Goal: Task Accomplishment & Management: Complete application form

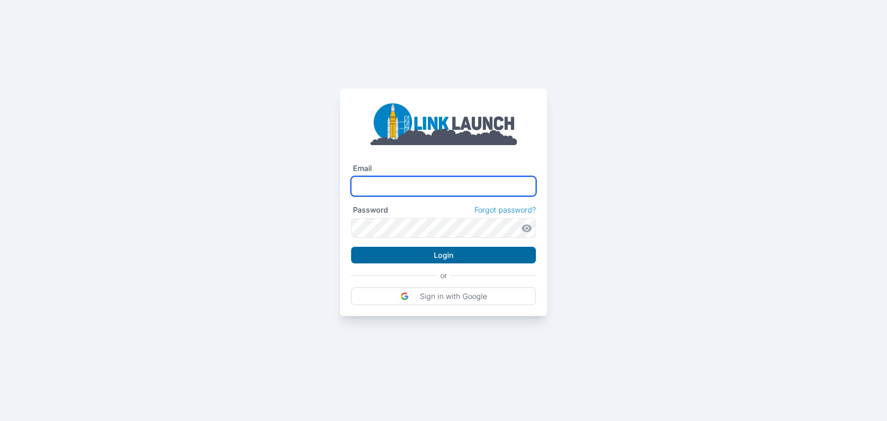
type input "**********"
click at [447, 256] on button "Login" at bounding box center [443, 255] width 185 height 17
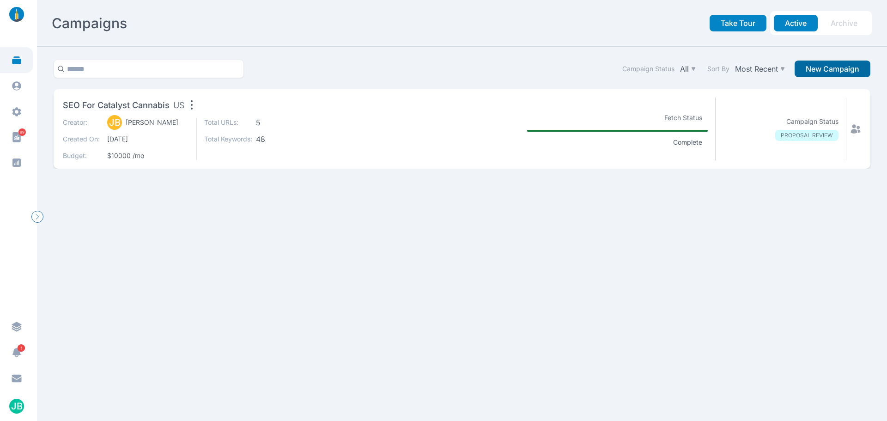
click at [816, 63] on button "New Campaign" at bounding box center [833, 69] width 76 height 17
click at [457, 246] on section "Campaign Status All Sort By Most Recent New Campaign SEO for Catalyst Cannabis …" at bounding box center [462, 234] width 850 height 374
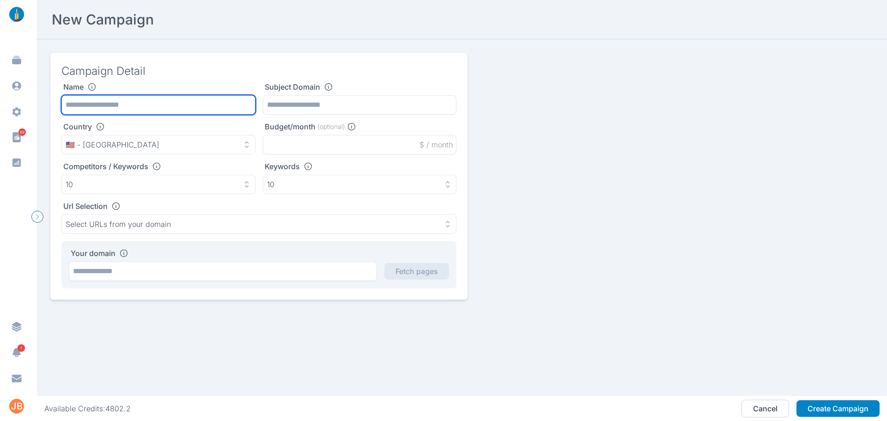
click at [166, 98] on input "text" at bounding box center [158, 104] width 194 height 19
paste input "**********"
type input "**********"
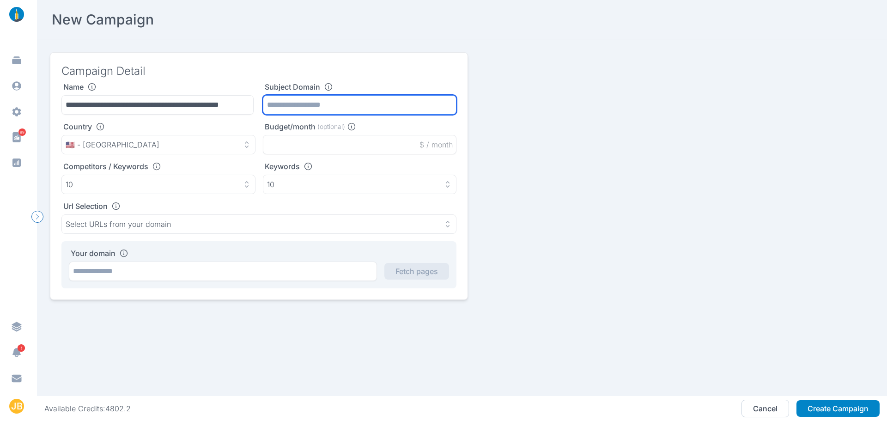
scroll to position [0, 0]
click at [315, 100] on input "text" at bounding box center [360, 104] width 194 height 19
paste input "**********"
type input "**********"
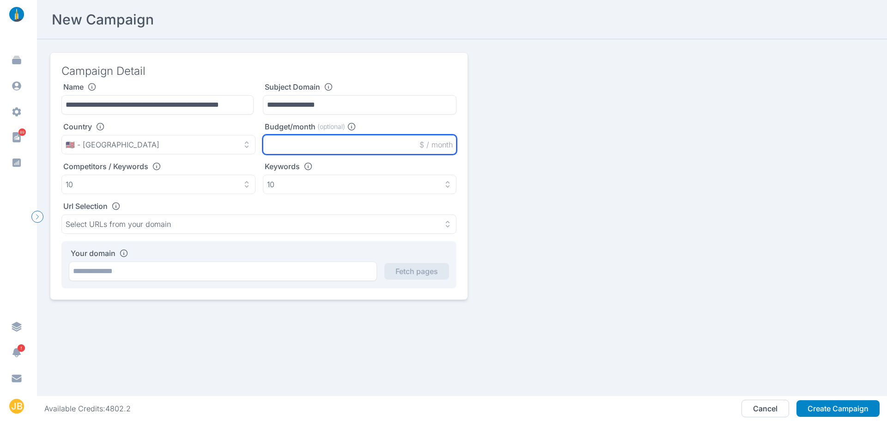
click at [270, 144] on input "text" at bounding box center [360, 144] width 194 height 19
type input "*****"
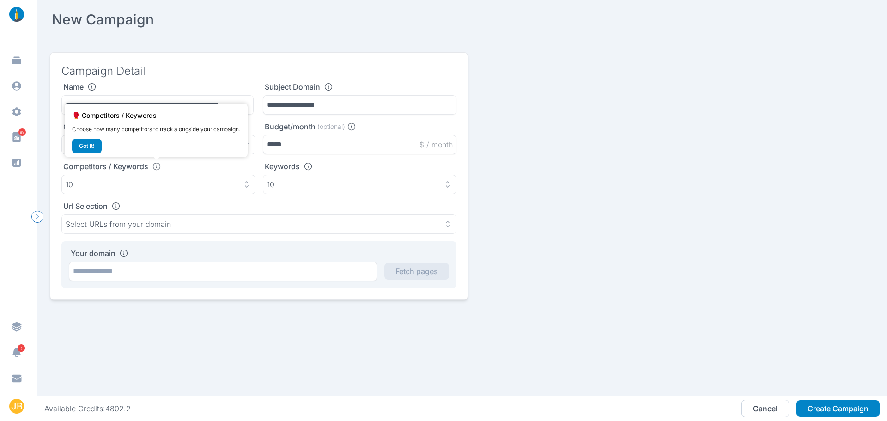
click at [166, 155] on div "🥊 Competitors / Keywords Choose how many competitors to track alongside your ca…" at bounding box center [156, 131] width 183 height 54
click at [94, 146] on button "Got It!" at bounding box center [87, 146] width 30 height 15
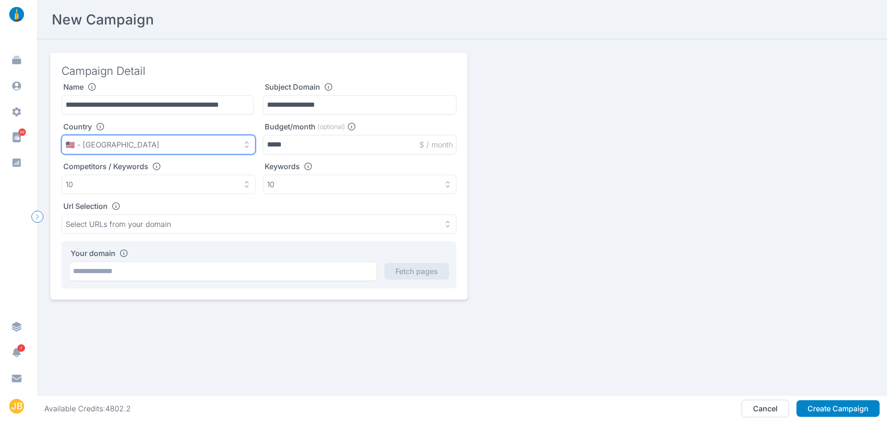
click at [119, 147] on p "🇺🇸 - [GEOGRAPHIC_DATA]" at bounding box center [113, 144] width 94 height 9
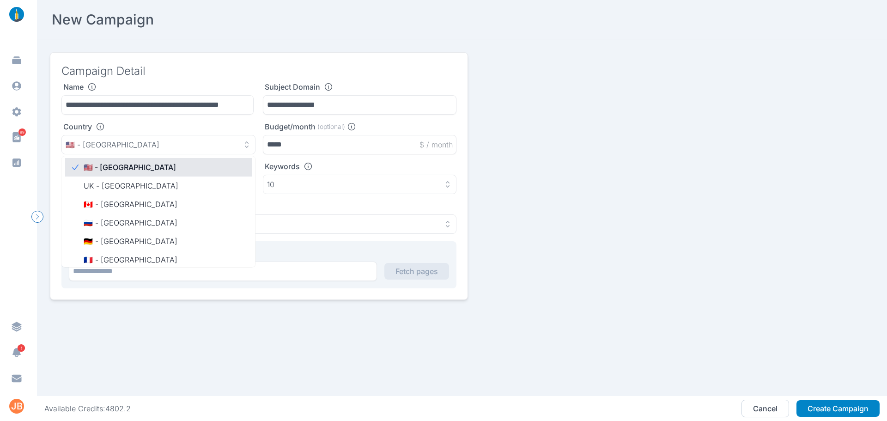
click at [163, 167] on p "🇺🇸 - [GEOGRAPHIC_DATA]" at bounding box center [164, 167] width 161 height 11
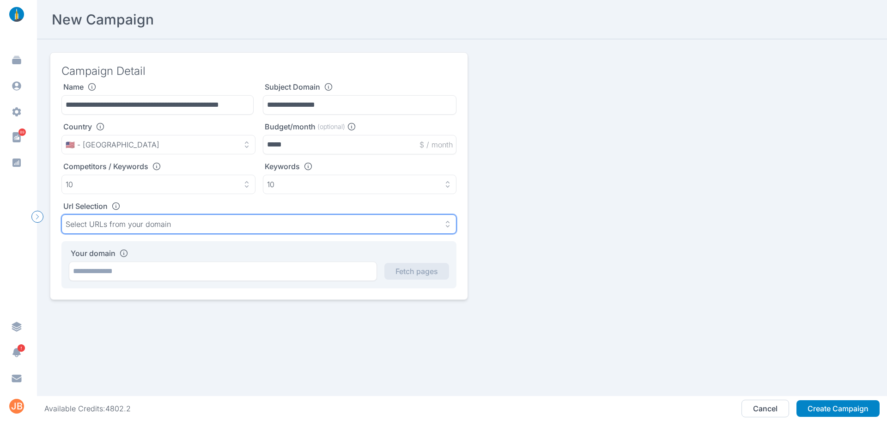
click at [148, 222] on p "Select URLs from your domain" at bounding box center [118, 223] width 105 height 9
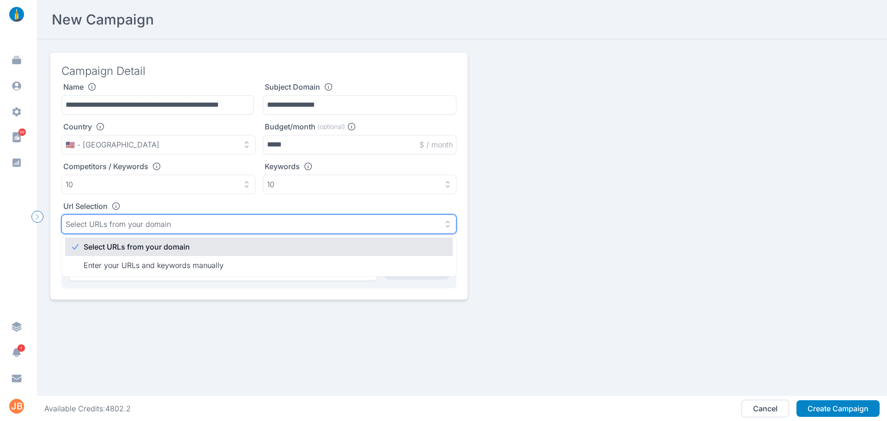
click at [148, 222] on p "Select URLs from your domain" at bounding box center [118, 223] width 105 height 9
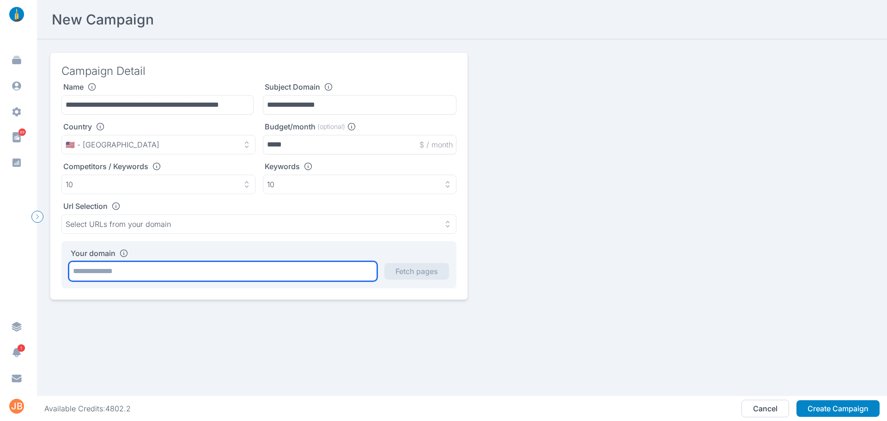
click at [127, 271] on input "text" at bounding box center [223, 271] width 308 height 19
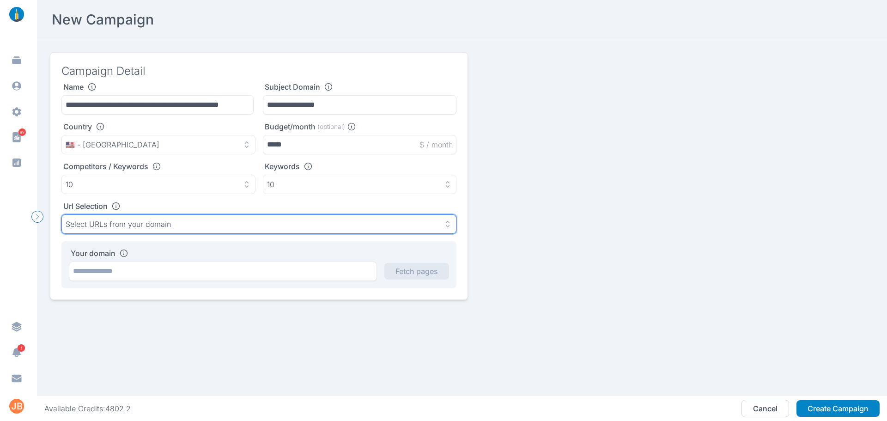
click at [104, 223] on p "Select URLs from your domain" at bounding box center [118, 223] width 105 height 9
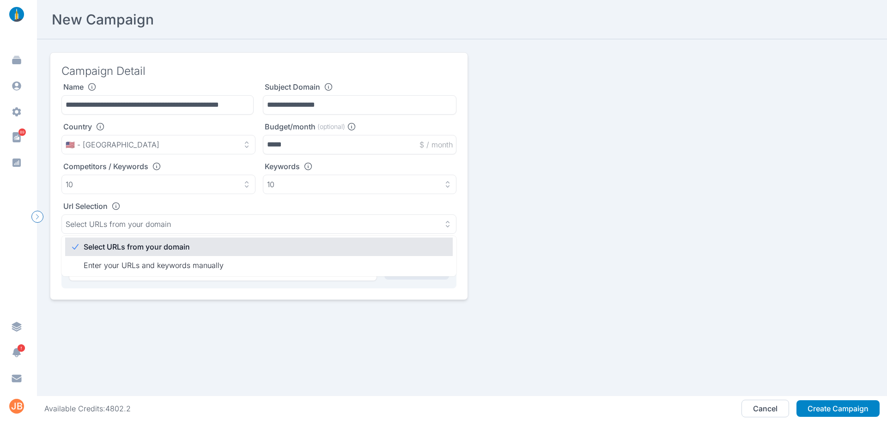
click at [120, 254] on li "Select URLs from your domain" at bounding box center [259, 247] width 388 height 18
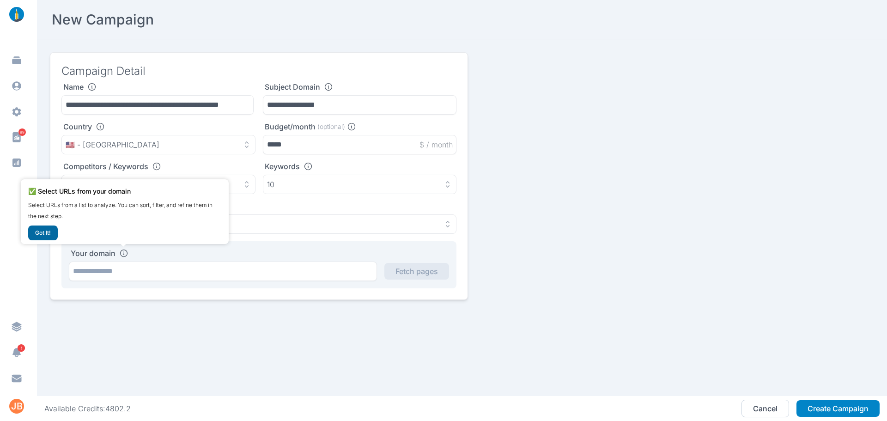
click at [43, 234] on button "Got It!" at bounding box center [43, 232] width 30 height 15
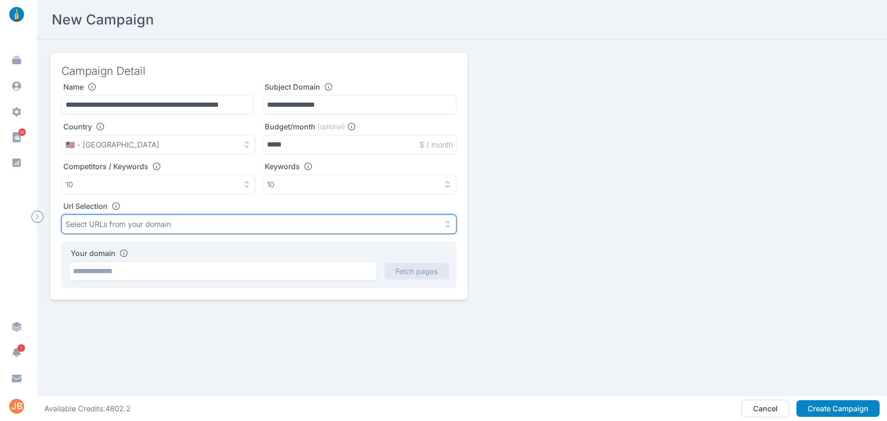
click at [447, 226] on icon "button" at bounding box center [447, 223] width 9 height 9
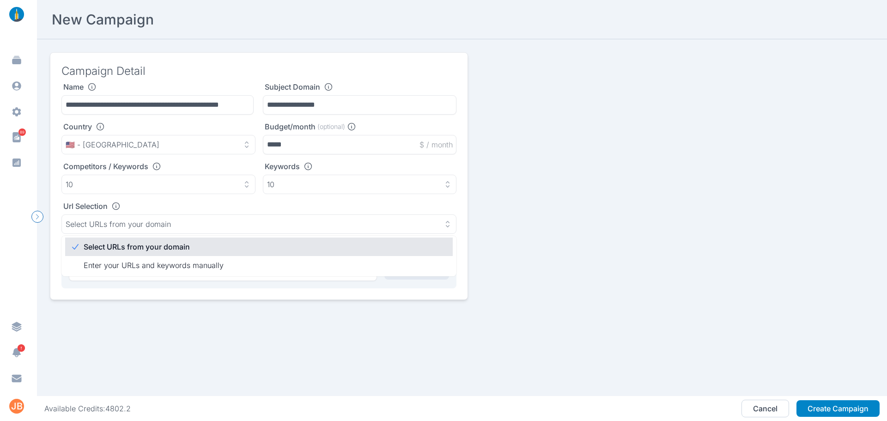
click at [330, 254] on li "Select URLs from your domain" at bounding box center [259, 247] width 388 height 18
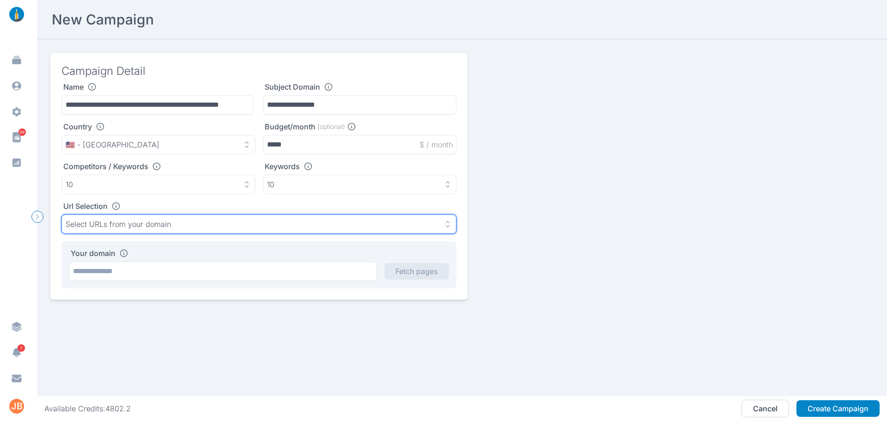
click at [444, 225] on icon "button" at bounding box center [447, 223] width 9 height 9
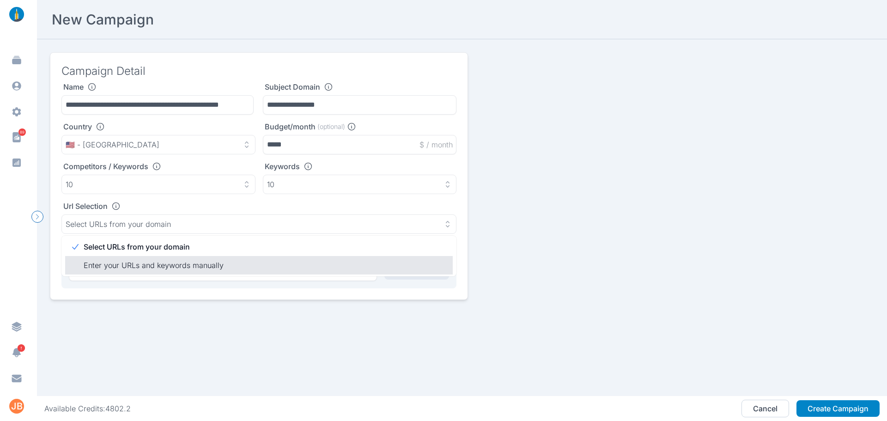
click at [329, 262] on p "Enter your URLs and keywords manually" at bounding box center [265, 265] width 362 height 11
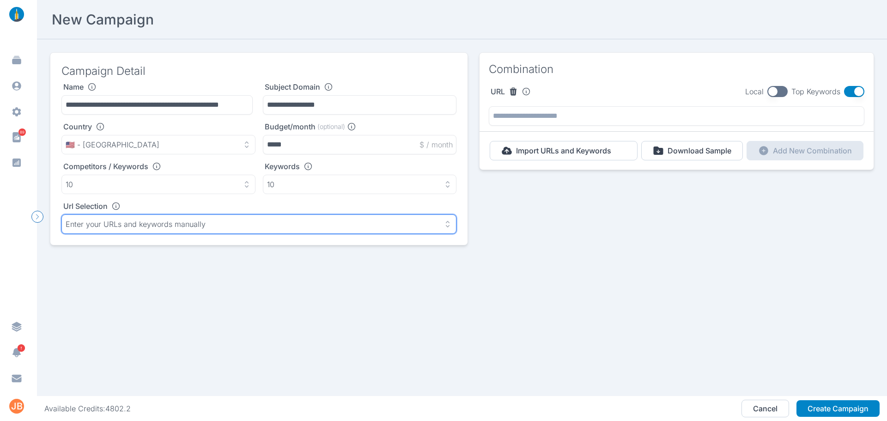
click at [446, 222] on icon "button" at bounding box center [448, 224] width 4 height 6
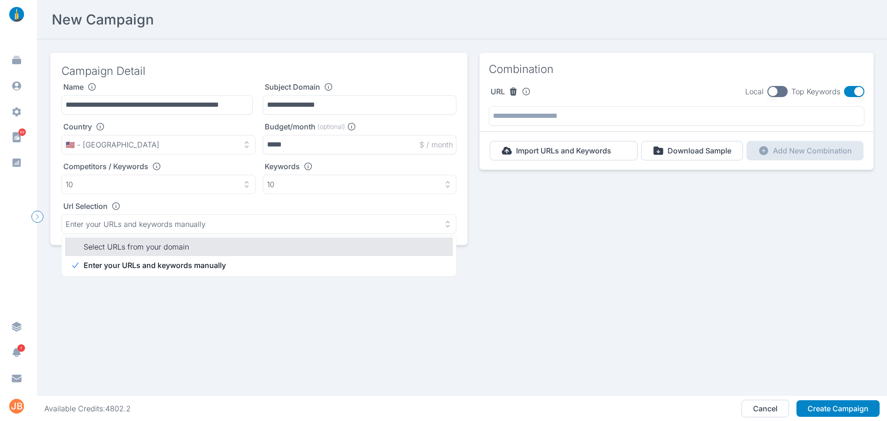
click at [306, 241] on p "Select URLs from your domain" at bounding box center [265, 246] width 362 height 11
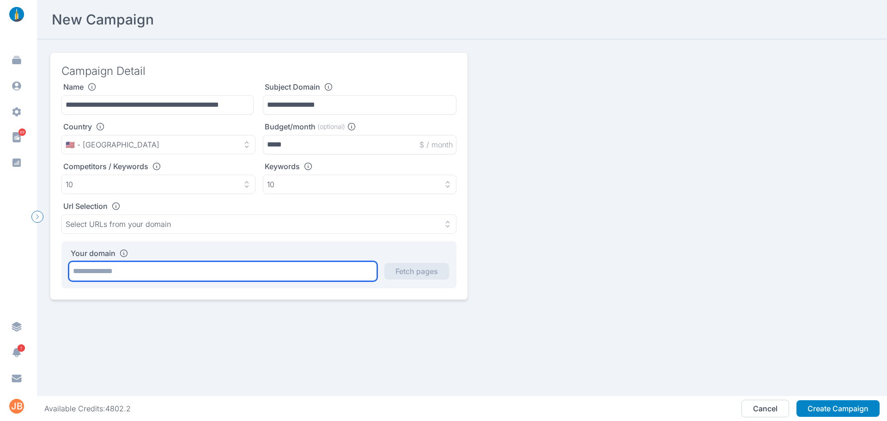
drag, startPoint x: 214, startPoint y: 273, endPoint x: 202, endPoint y: 276, distance: 12.9
click at [202, 276] on input "text" at bounding box center [223, 271] width 308 height 19
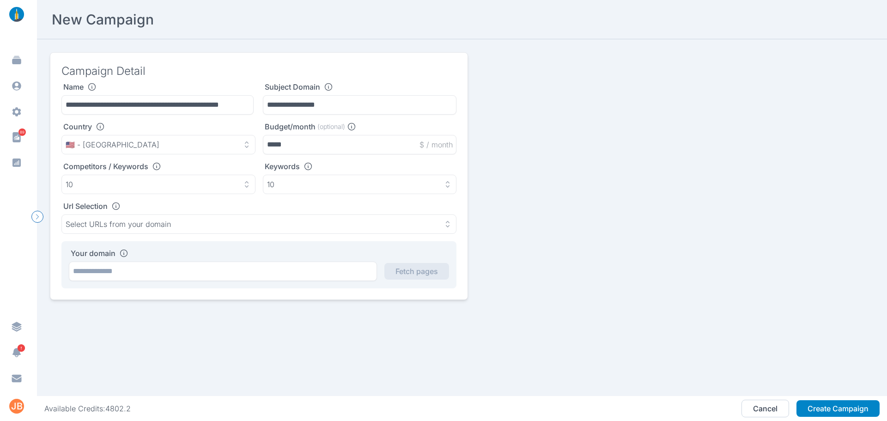
click at [125, 254] on icon at bounding box center [123, 253] width 9 height 9
click at [129, 255] on div "Your domain" at bounding box center [259, 253] width 380 height 9
click at [121, 256] on icon at bounding box center [124, 253] width 7 height 7
click at [824, 406] on button "Create Campaign" at bounding box center [838, 408] width 83 height 17
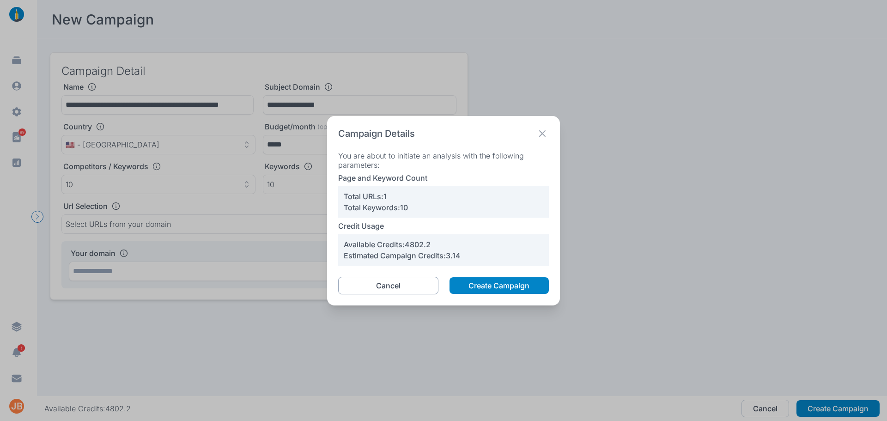
click at [399, 280] on button "Cancel" at bounding box center [388, 286] width 100 height 18
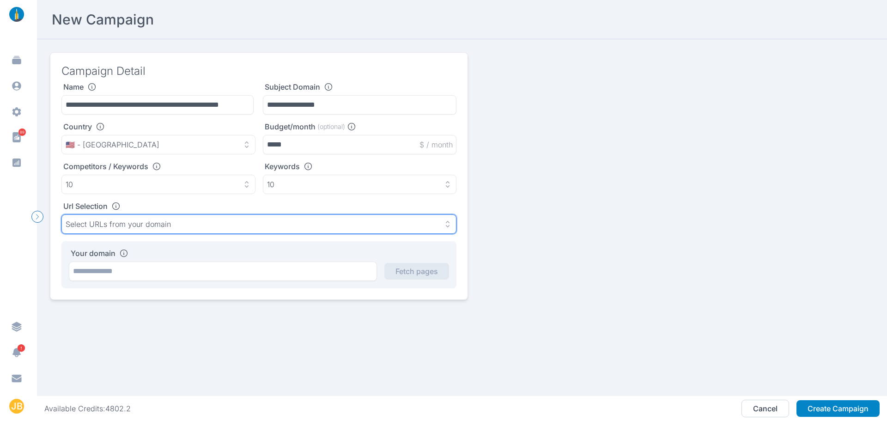
click at [131, 227] on p "Select URLs from your domain" at bounding box center [118, 223] width 105 height 9
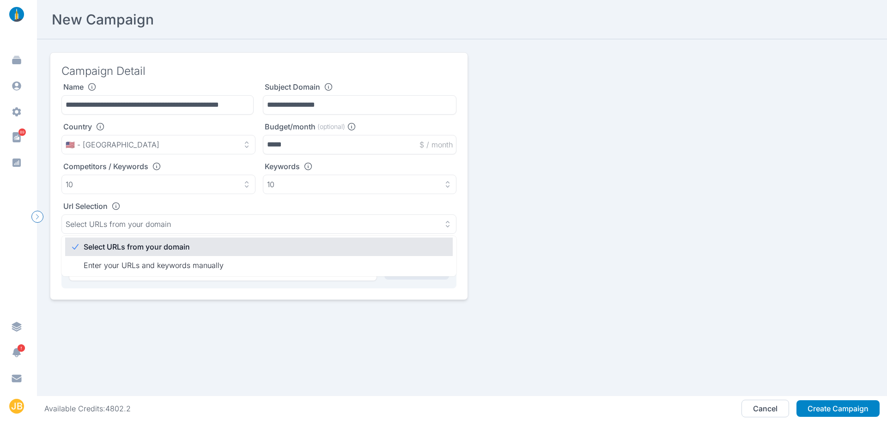
click at [128, 248] on p "Select URLs from your domain" at bounding box center [265, 246] width 362 height 11
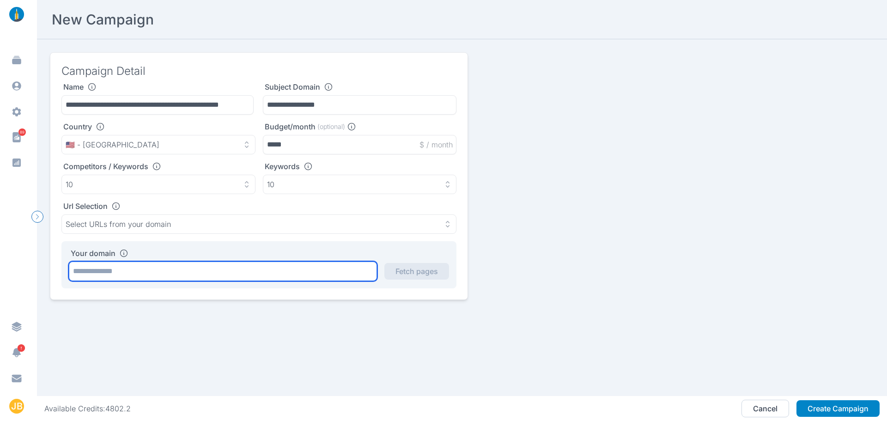
drag, startPoint x: 150, startPoint y: 276, endPoint x: 132, endPoint y: 266, distance: 20.5
click at [148, 276] on input "text" at bounding box center [223, 271] width 308 height 19
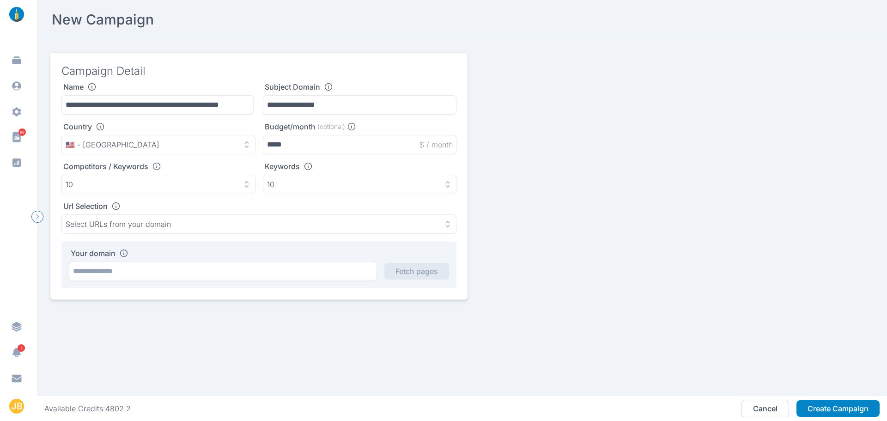
click at [123, 251] on icon at bounding box center [123, 253] width 9 height 9
click at [123, 253] on icon at bounding box center [123, 253] width 9 height 9
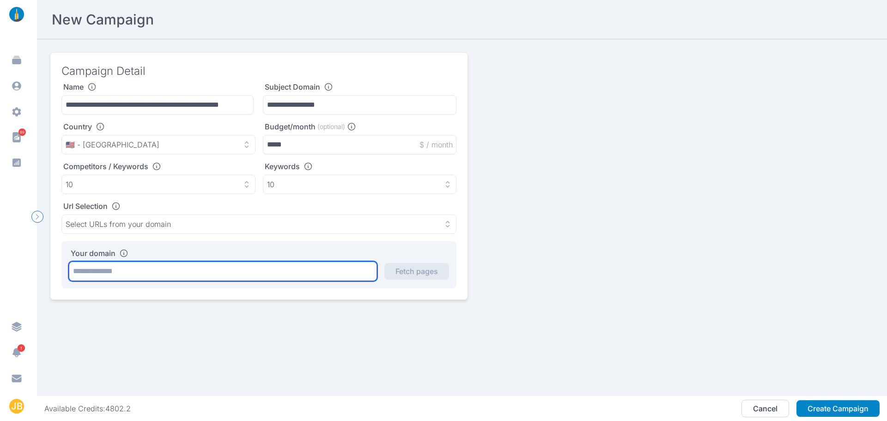
click at [130, 275] on input "text" at bounding box center [223, 271] width 308 height 19
type input "********"
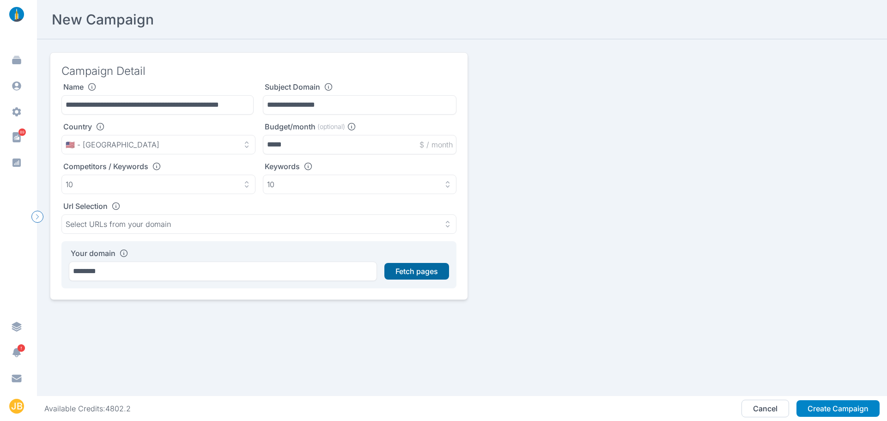
click at [418, 276] on button "Fetch pages" at bounding box center [416, 271] width 65 height 17
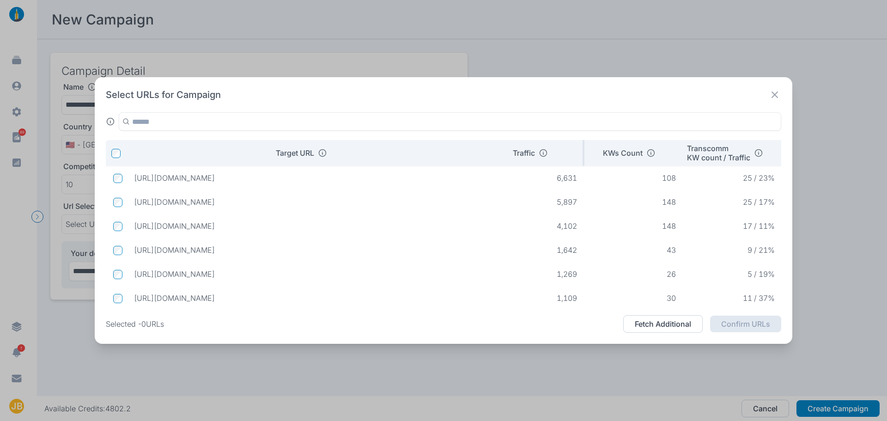
drag, startPoint x: 357, startPoint y: 152, endPoint x: 497, endPoint y: 149, distance: 140.5
click at [497, 149] on tr "Target URL Traffic KWs Count Transcomm KW count / Traffic Intent" at bounding box center [504, 153] width 796 height 26
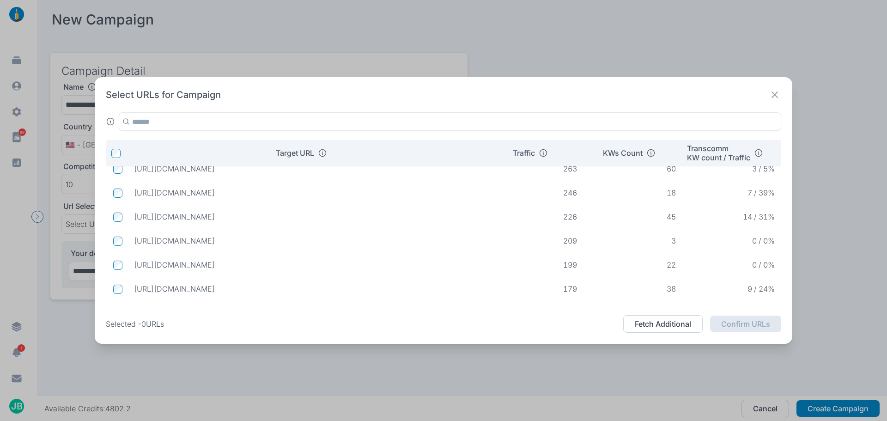
click at [769, 98] on icon at bounding box center [774, 94] width 13 height 13
